Goal: Information Seeking & Learning: Check status

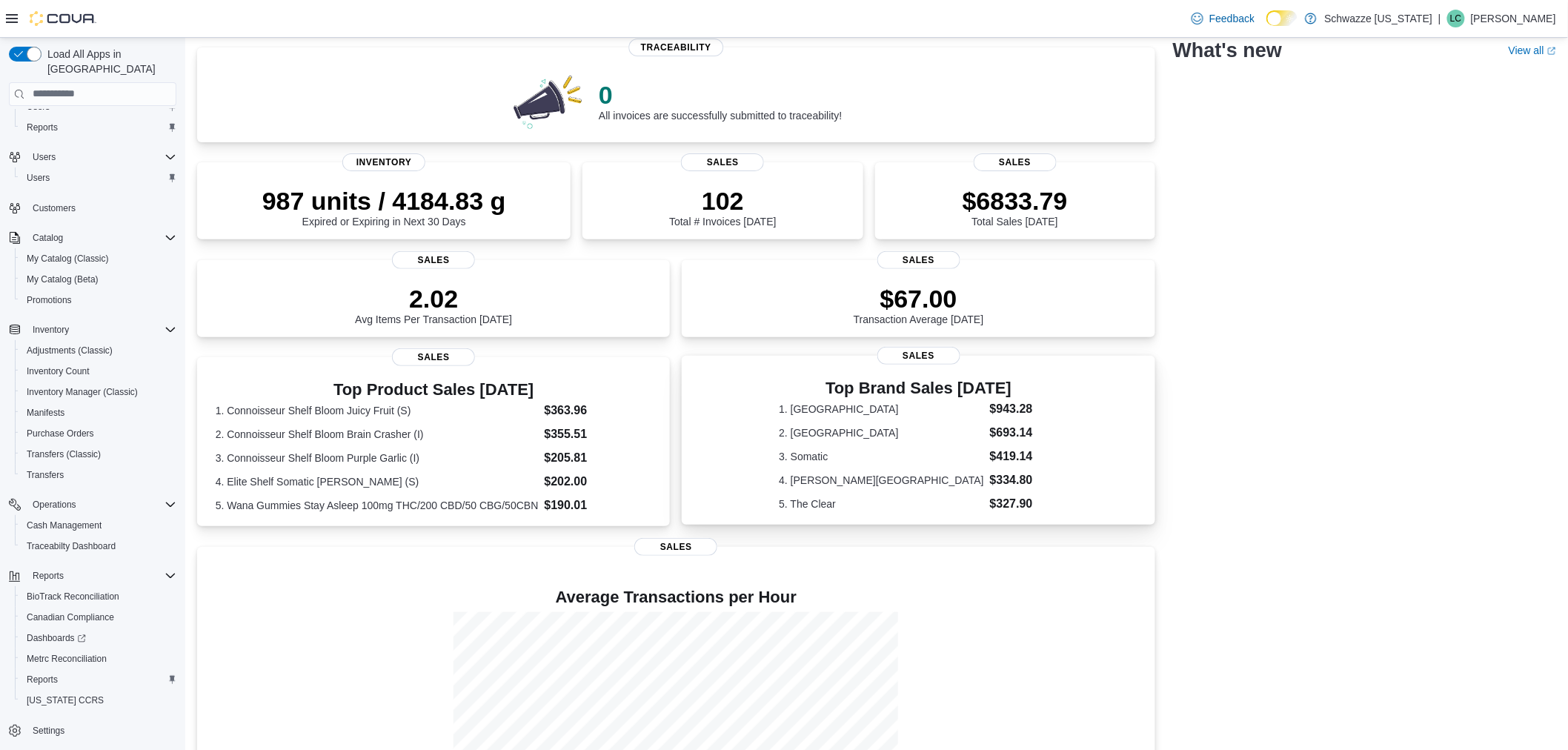
scroll to position [85, 0]
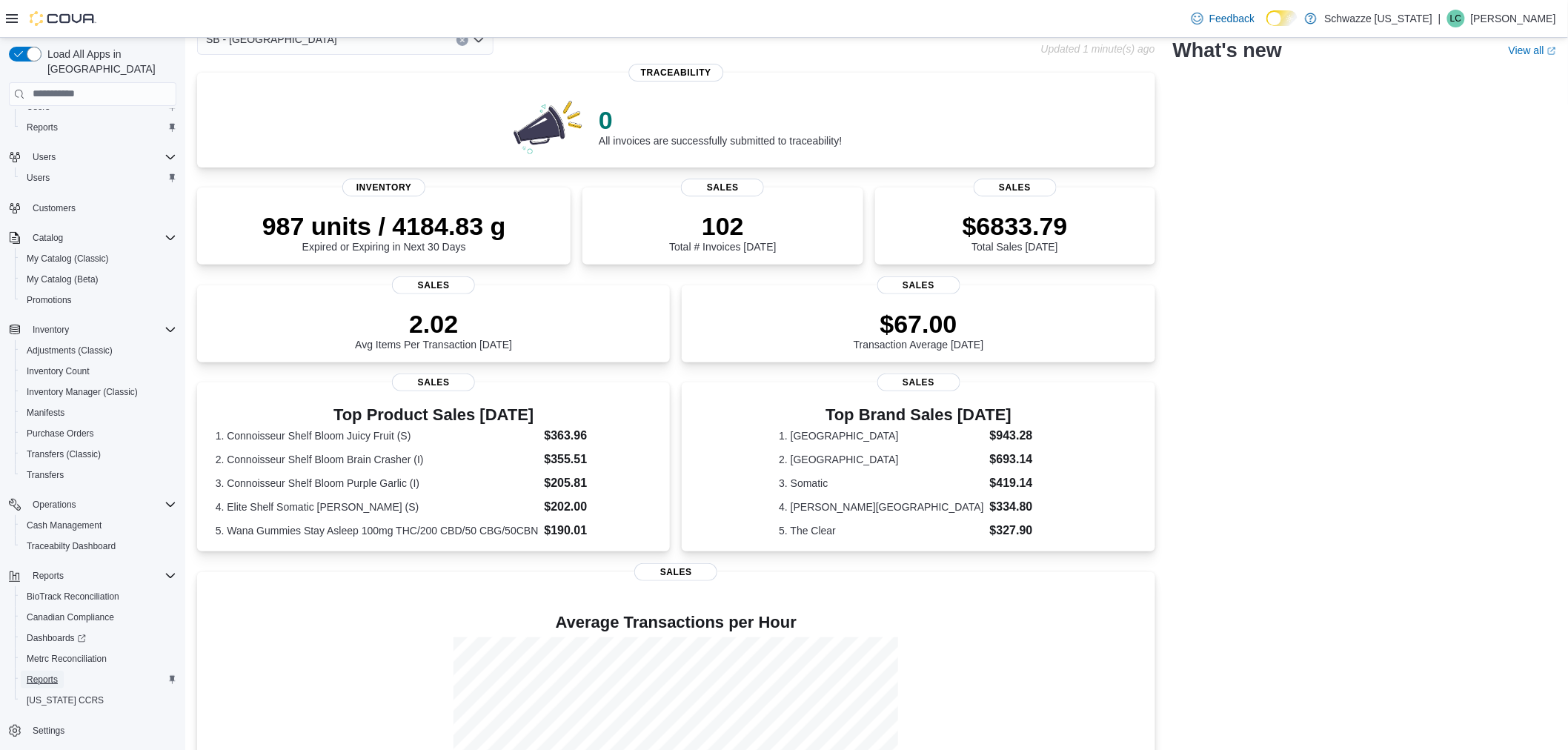
click at [54, 674] on span "Reports" at bounding box center [42, 680] width 31 height 12
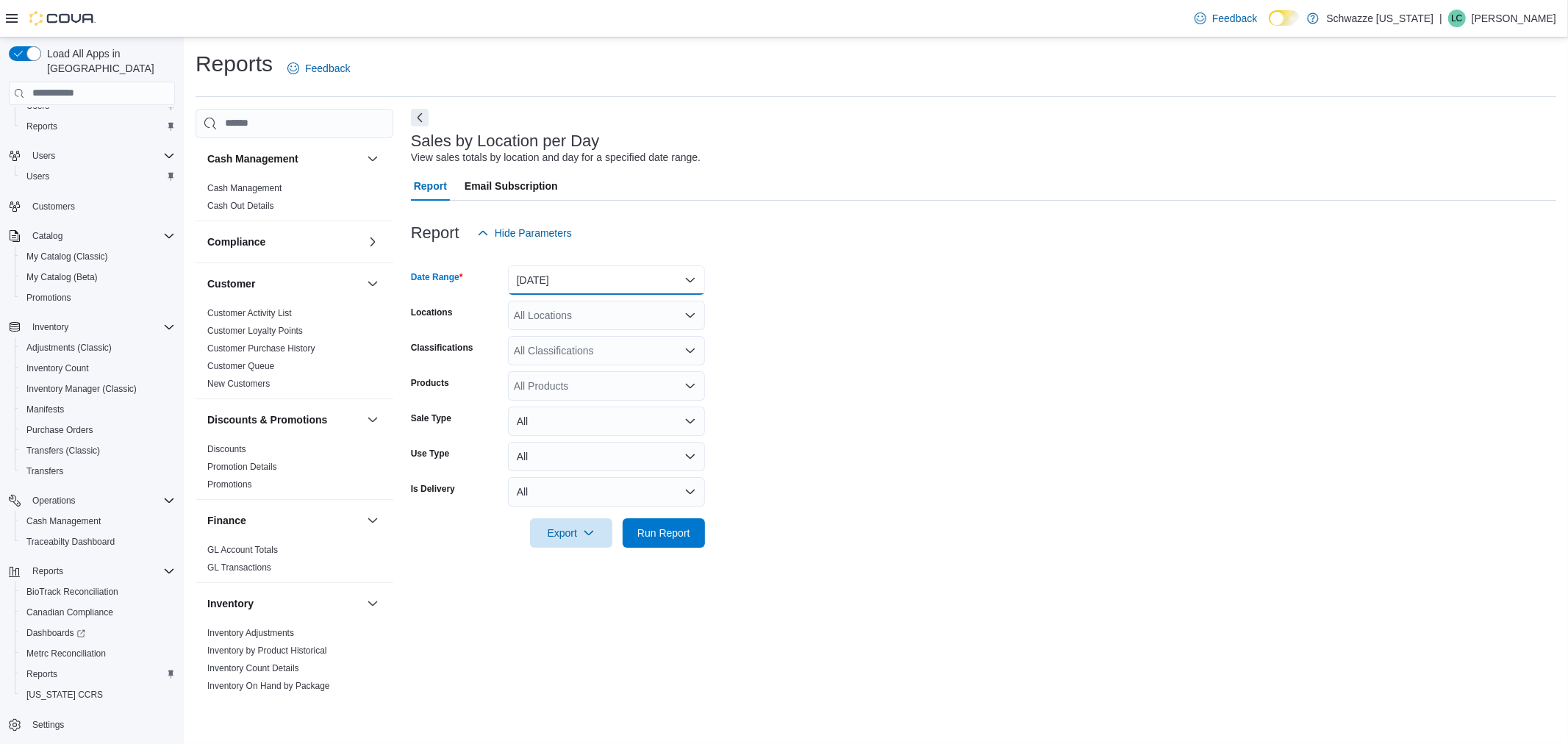
click at [648, 276] on button "Yesterday" at bounding box center [606, 280] width 197 height 29
click at [608, 333] on span "Today" at bounding box center [615, 338] width 168 height 17
click at [608, 306] on div "All Locations" at bounding box center [606, 315] width 197 height 29
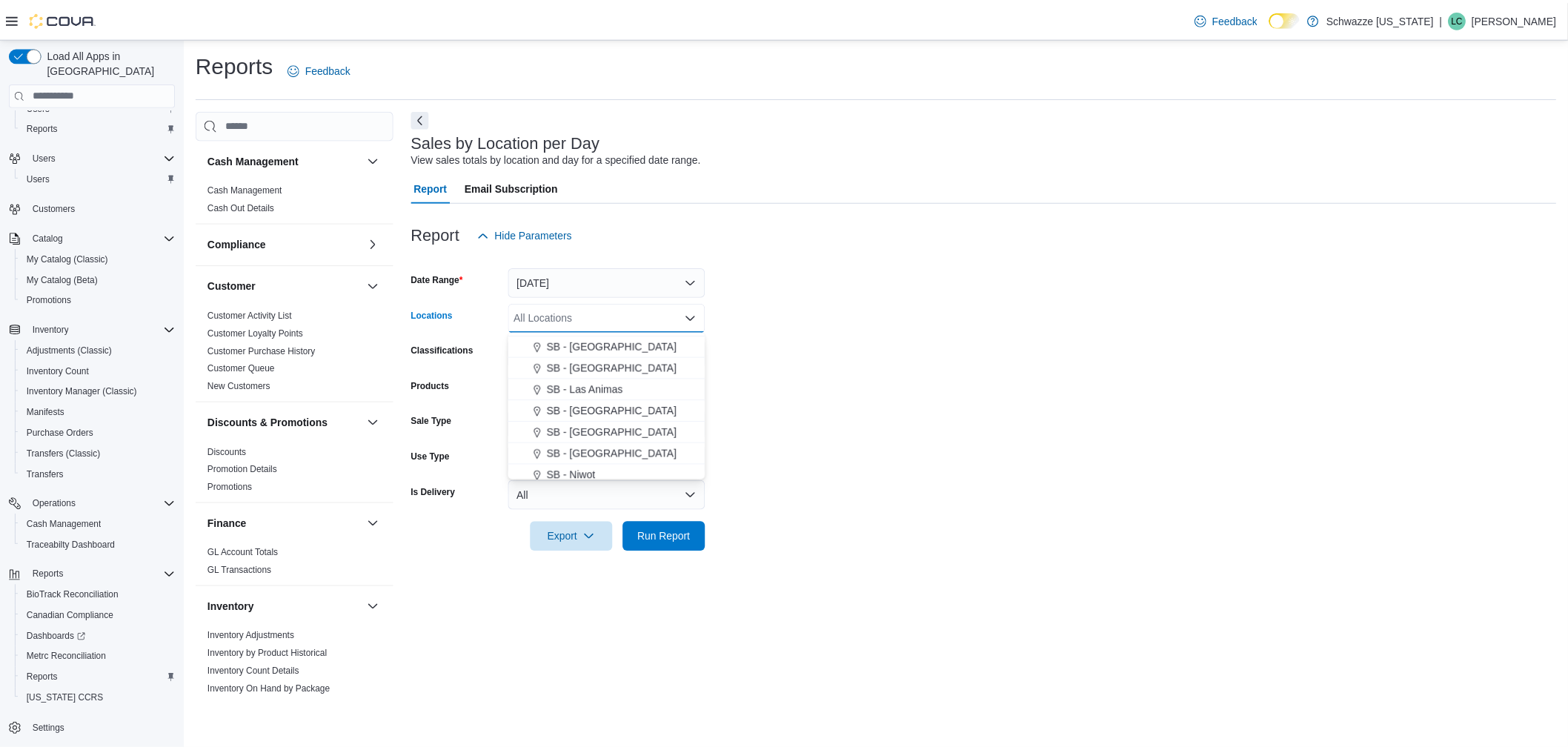
scroll to position [493, 0]
click at [620, 425] on span "SB - Manitou Springs" at bounding box center [617, 429] width 131 height 14
click at [780, 379] on form "Date Range Today Locations SB - Manitou Springs Combo box. Selected. SB - Manit…" at bounding box center [991, 401] width 1155 height 302
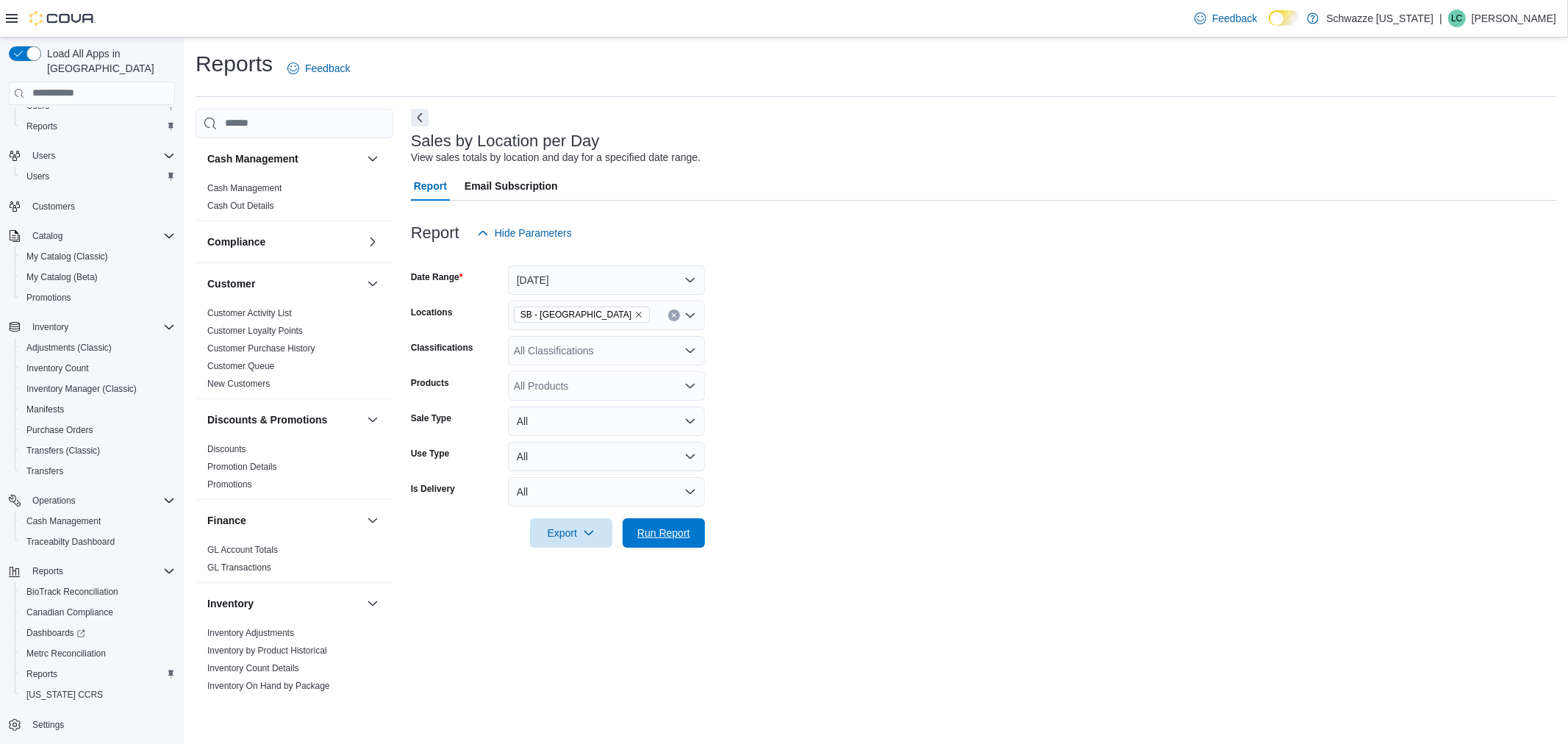
click at [684, 537] on span "Run Report" at bounding box center [664, 533] width 53 height 14
